Goal: Information Seeking & Learning: Learn about a topic

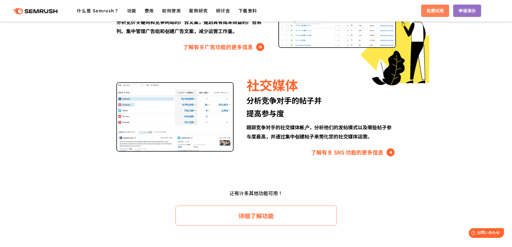
scroll to position [712, 0]
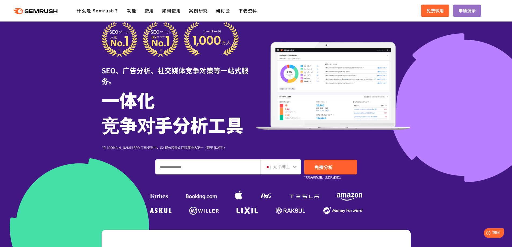
scroll to position [148, 0]
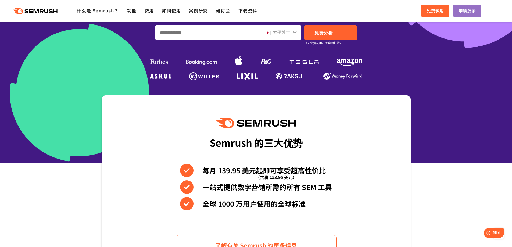
click at [193, 37] on input "输入域名、关键字或 URL" at bounding box center [208, 32] width 104 height 15
paste input "**********"
type input "**********"
click at [330, 34] on font "免费分析" at bounding box center [324, 32] width 18 height 7
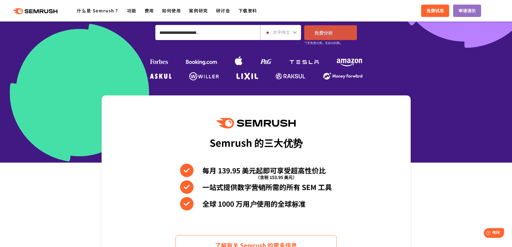
scroll to position [0, 0]
click at [281, 34] on font "太平绅士" at bounding box center [281, 32] width 17 height 6
click at [293, 31] on icon at bounding box center [295, 32] width 4 height 4
click at [296, 33] on icon at bounding box center [295, 32] width 4 height 4
click at [294, 32] on icon at bounding box center [295, 32] width 4 height 4
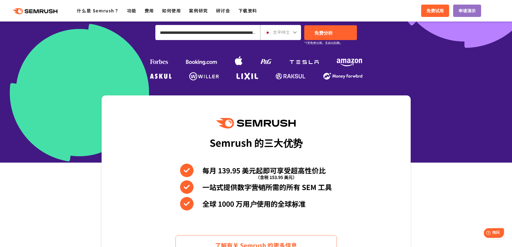
click at [294, 32] on icon at bounding box center [295, 32] width 4 height 4
click at [300, 31] on div "太平绅士" at bounding box center [280, 32] width 41 height 15
click at [298, 32] on div "太平绅士" at bounding box center [280, 32] width 41 height 15
click at [295, 33] on icon at bounding box center [295, 32] width 4 height 2
click at [293, 31] on icon at bounding box center [295, 32] width 4 height 4
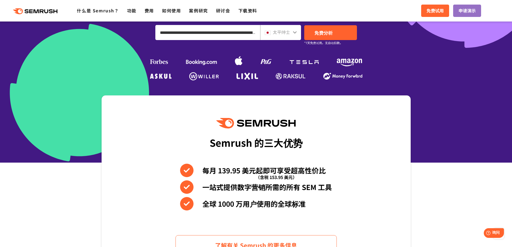
click at [295, 33] on icon at bounding box center [295, 32] width 4 height 2
click at [295, 32] on icon at bounding box center [295, 32] width 4 height 4
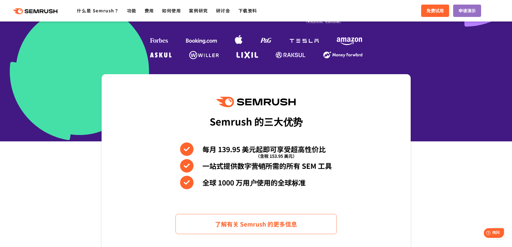
scroll to position [148, 0]
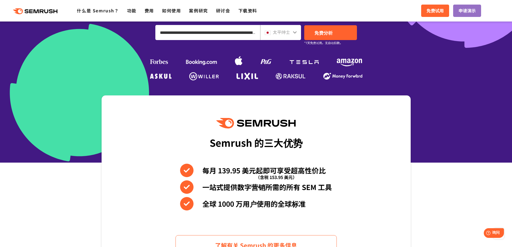
click at [291, 33] on div "太平绅士" at bounding box center [279, 32] width 29 height 7
click at [297, 32] on div "太平绅士" at bounding box center [280, 32] width 41 height 15
click at [294, 33] on icon at bounding box center [295, 32] width 4 height 2
click at [294, 32] on icon at bounding box center [295, 32] width 4 height 2
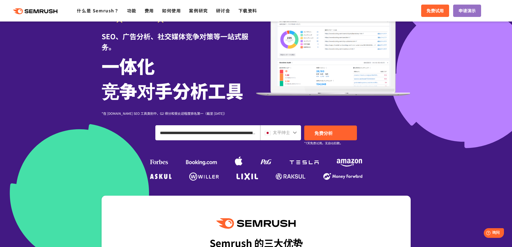
scroll to position [108, 0]
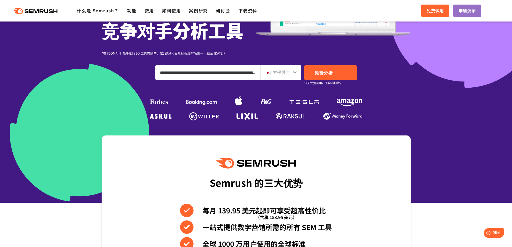
click at [293, 70] on icon at bounding box center [295, 72] width 4 height 4
click at [293, 72] on icon at bounding box center [295, 72] width 4 height 4
click at [282, 75] on font "太平绅士" at bounding box center [281, 72] width 17 height 6
click at [276, 73] on font "太平绅士" at bounding box center [281, 72] width 17 height 6
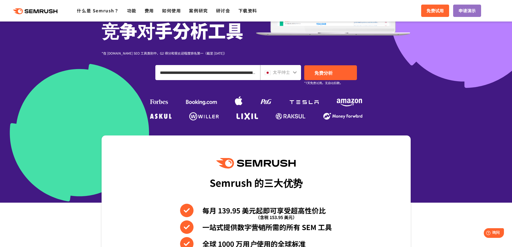
click at [270, 73] on img at bounding box center [268, 73] width 6 height 4
drag, startPoint x: 232, startPoint y: 74, endPoint x: 240, endPoint y: 74, distance: 8.6
click at [232, 74] on input "**********" at bounding box center [208, 72] width 104 height 15
click at [318, 73] on font "免费分析" at bounding box center [324, 72] width 18 height 7
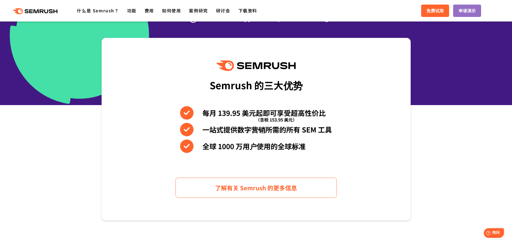
scroll to position [71, 0]
